Goal: Task Accomplishment & Management: Use online tool/utility

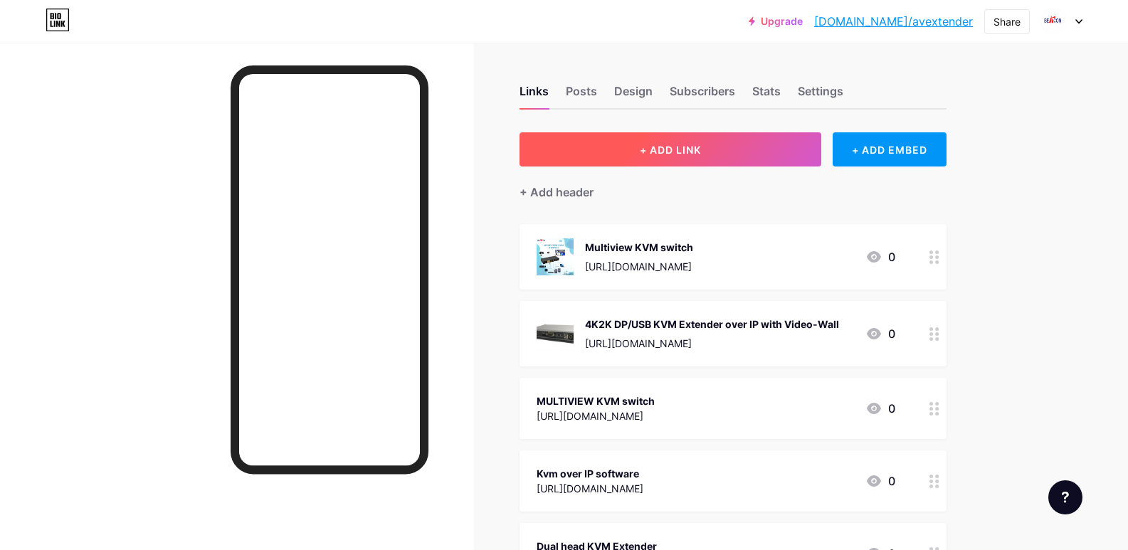
click at [598, 162] on button "+ ADD LINK" at bounding box center [671, 149] width 303 height 34
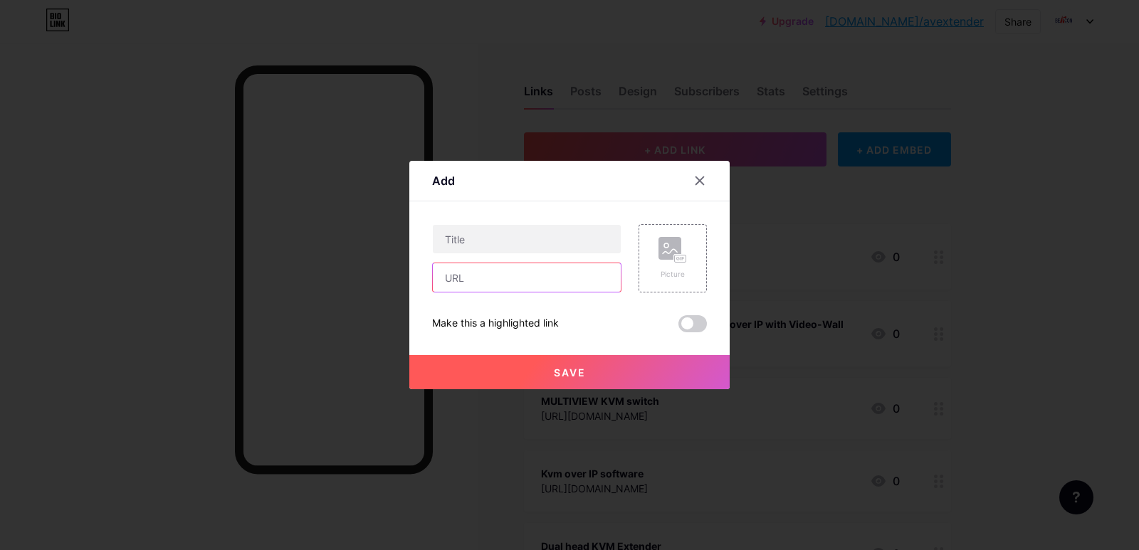
click at [513, 283] on input "text" at bounding box center [527, 277] width 188 height 28
paste input "[URL][DOMAIN_NAME]"
type input "[URL][DOMAIN_NAME]"
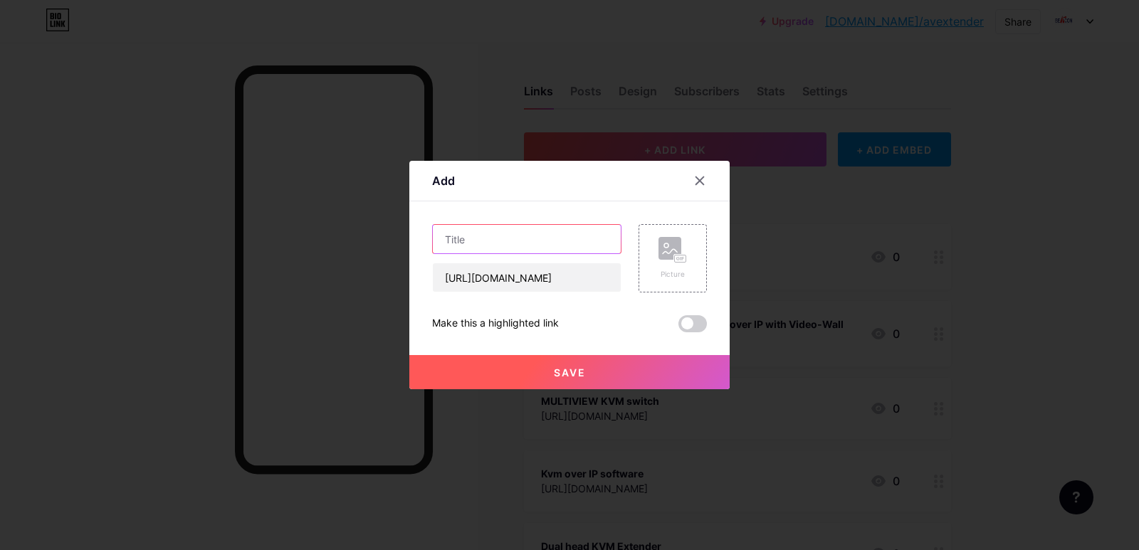
click at [511, 247] on input "text" at bounding box center [527, 239] width 188 height 28
paste input "Kvm over IP software"
type input "Kvm over IP software"
click at [578, 372] on span "Save" at bounding box center [570, 373] width 32 height 12
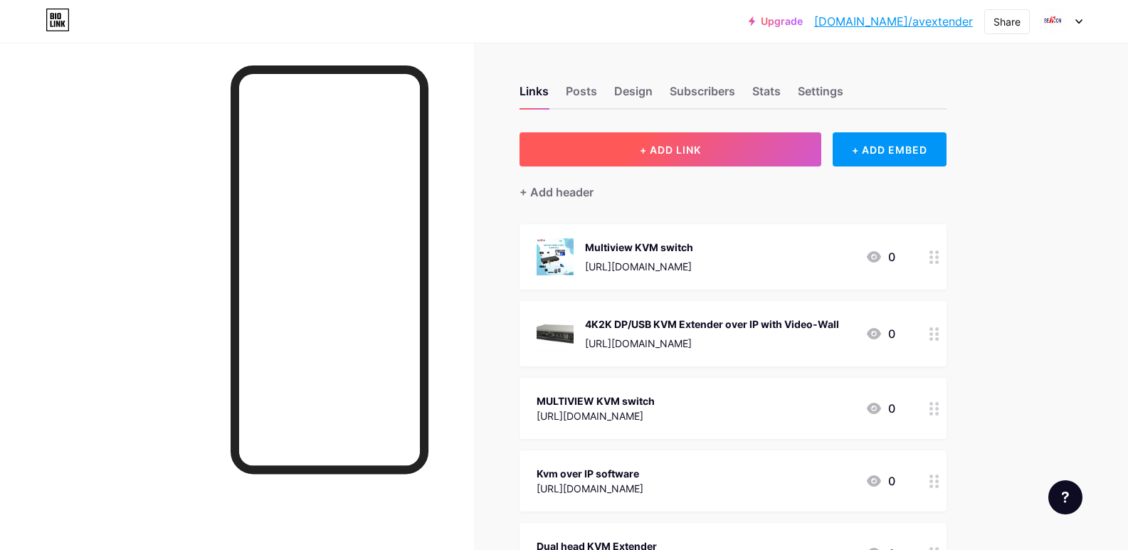
click at [690, 141] on button "+ ADD LINK" at bounding box center [671, 149] width 303 height 34
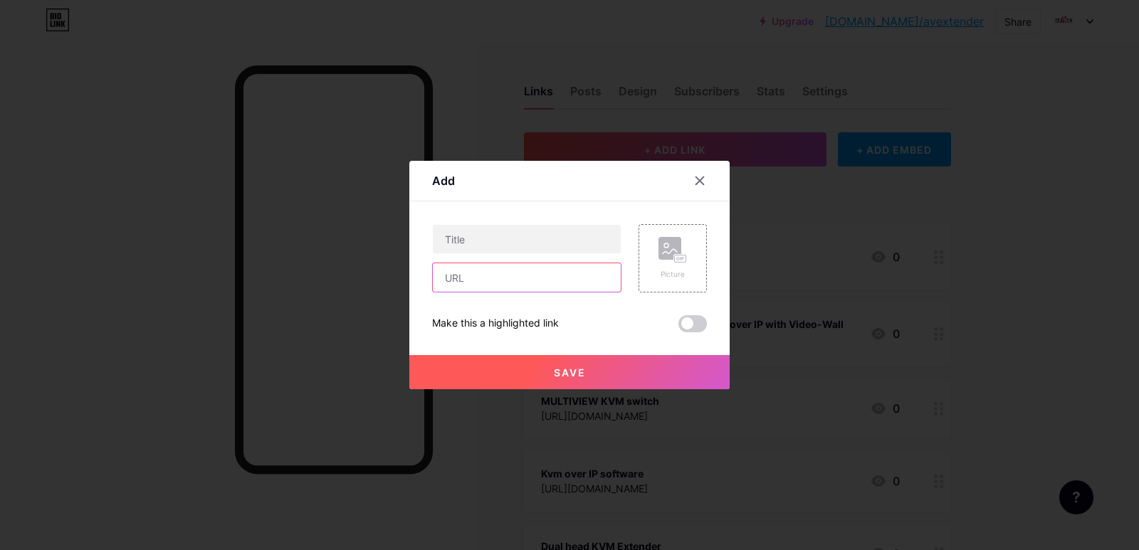
click at [471, 281] on input "text" at bounding box center [527, 277] width 188 height 28
paste input "[URL][DOMAIN_NAME]"
type input "[URL][DOMAIN_NAME]"
click at [459, 229] on input "text" at bounding box center [527, 239] width 188 height 28
paste input "DigiStudio Digital Language Lab System"
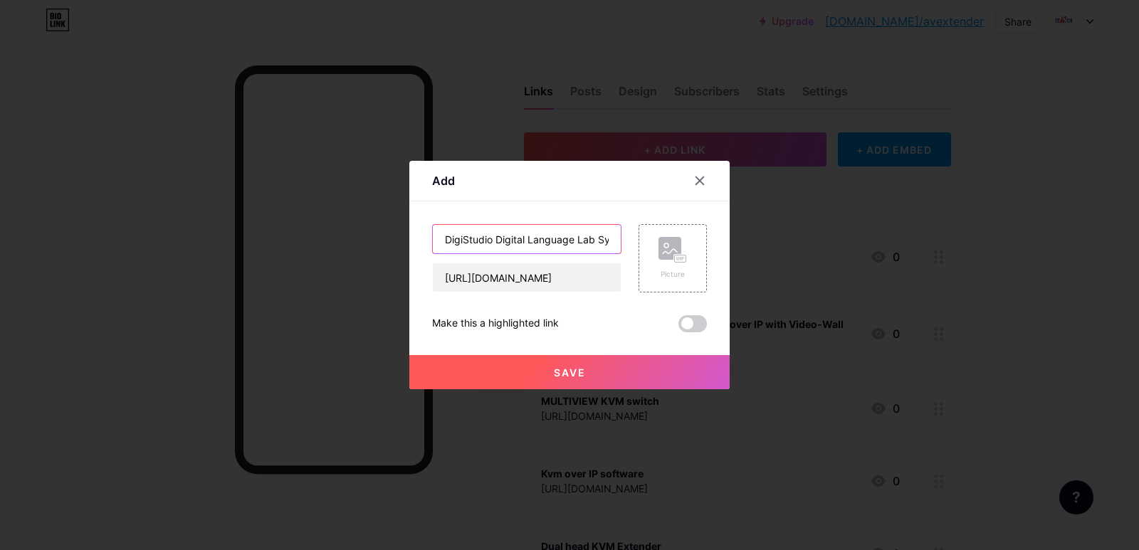
scroll to position [0, 24]
type input "DigiStudio Digital Language Lab System"
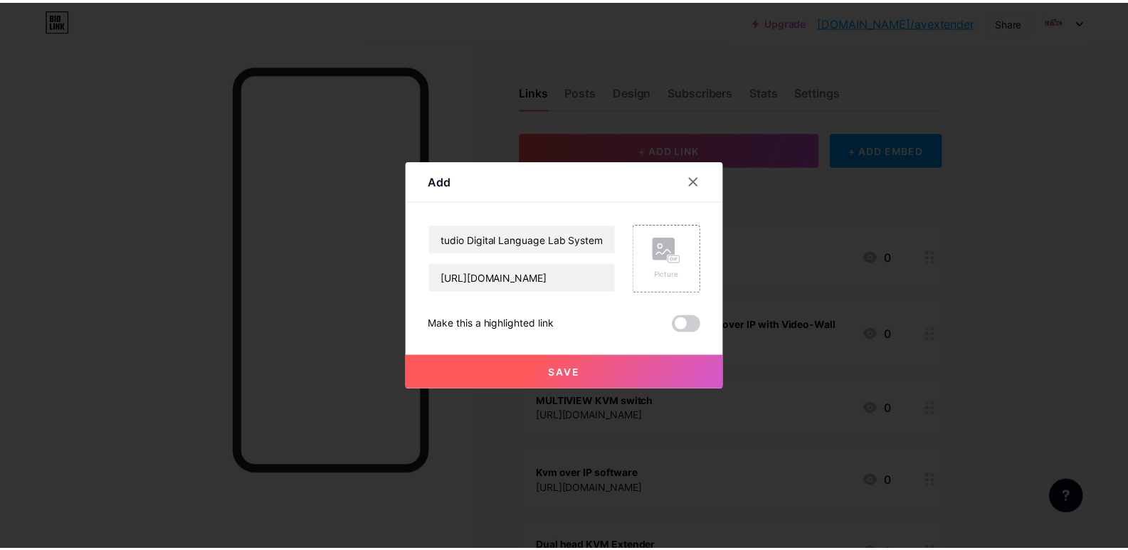
scroll to position [0, 0]
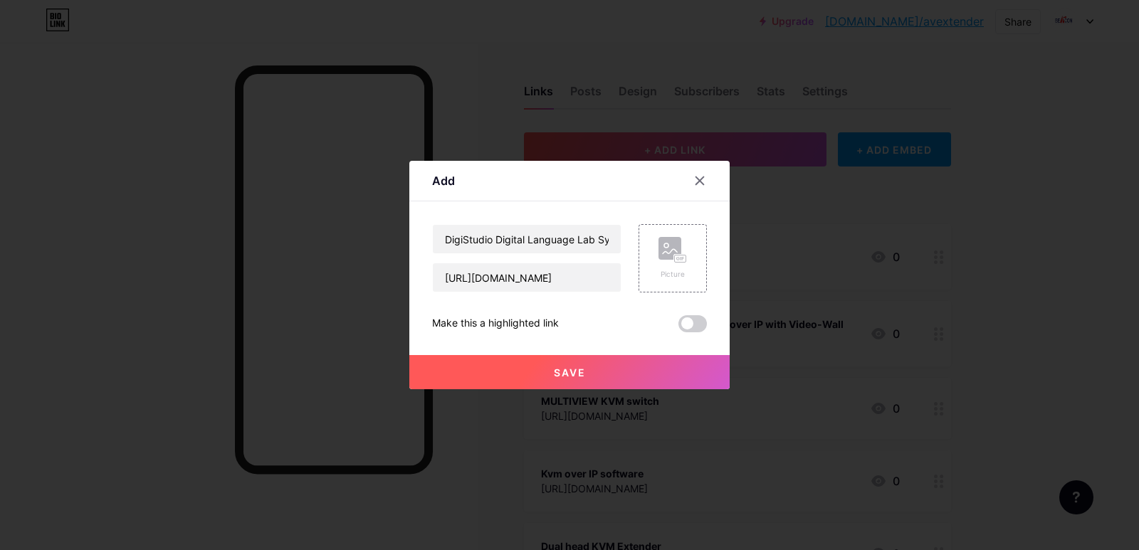
click at [560, 369] on span "Save" at bounding box center [570, 373] width 32 height 12
